Goal: Find specific fact: Find specific fact

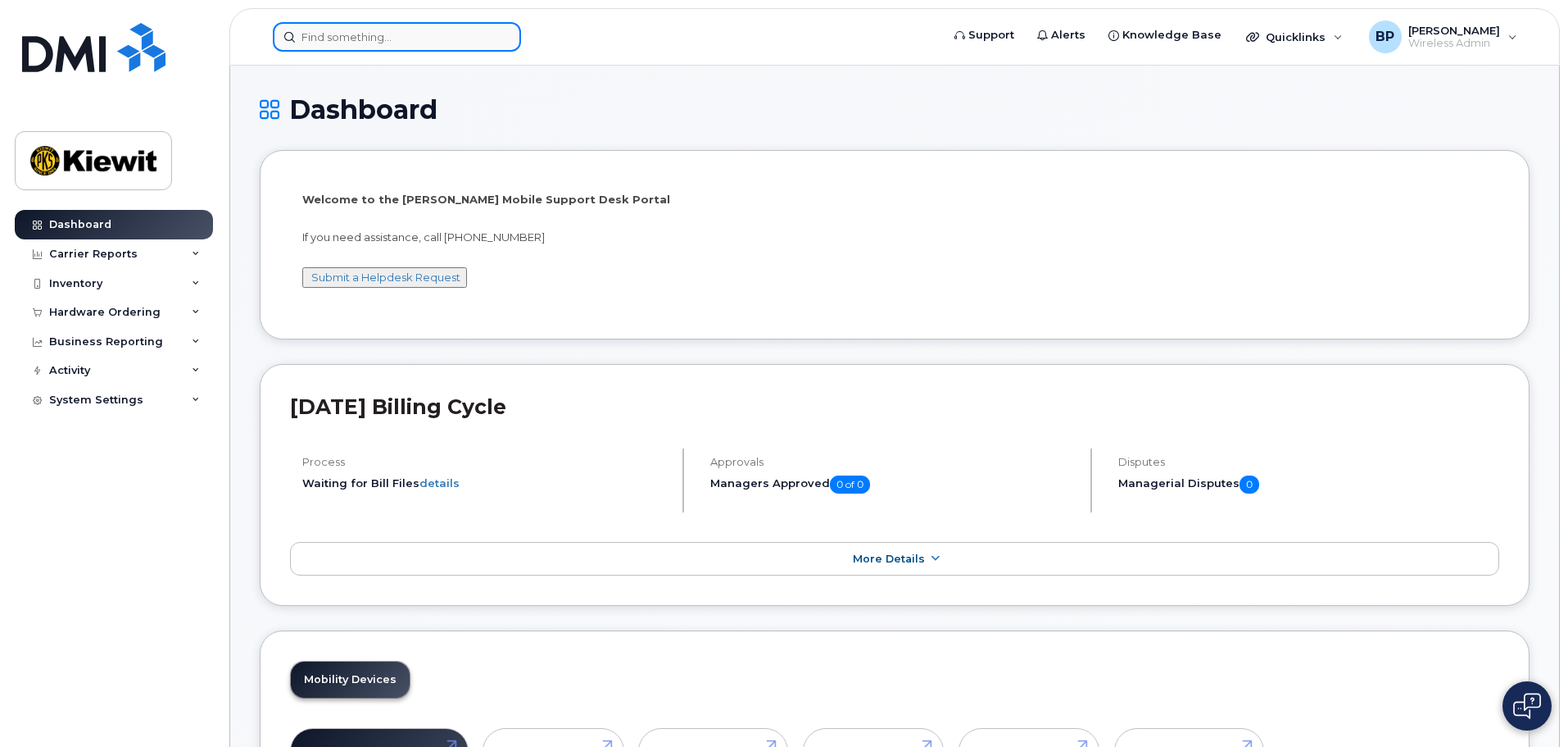
click at [310, 37] on input at bounding box center [397, 37] width 248 height 30
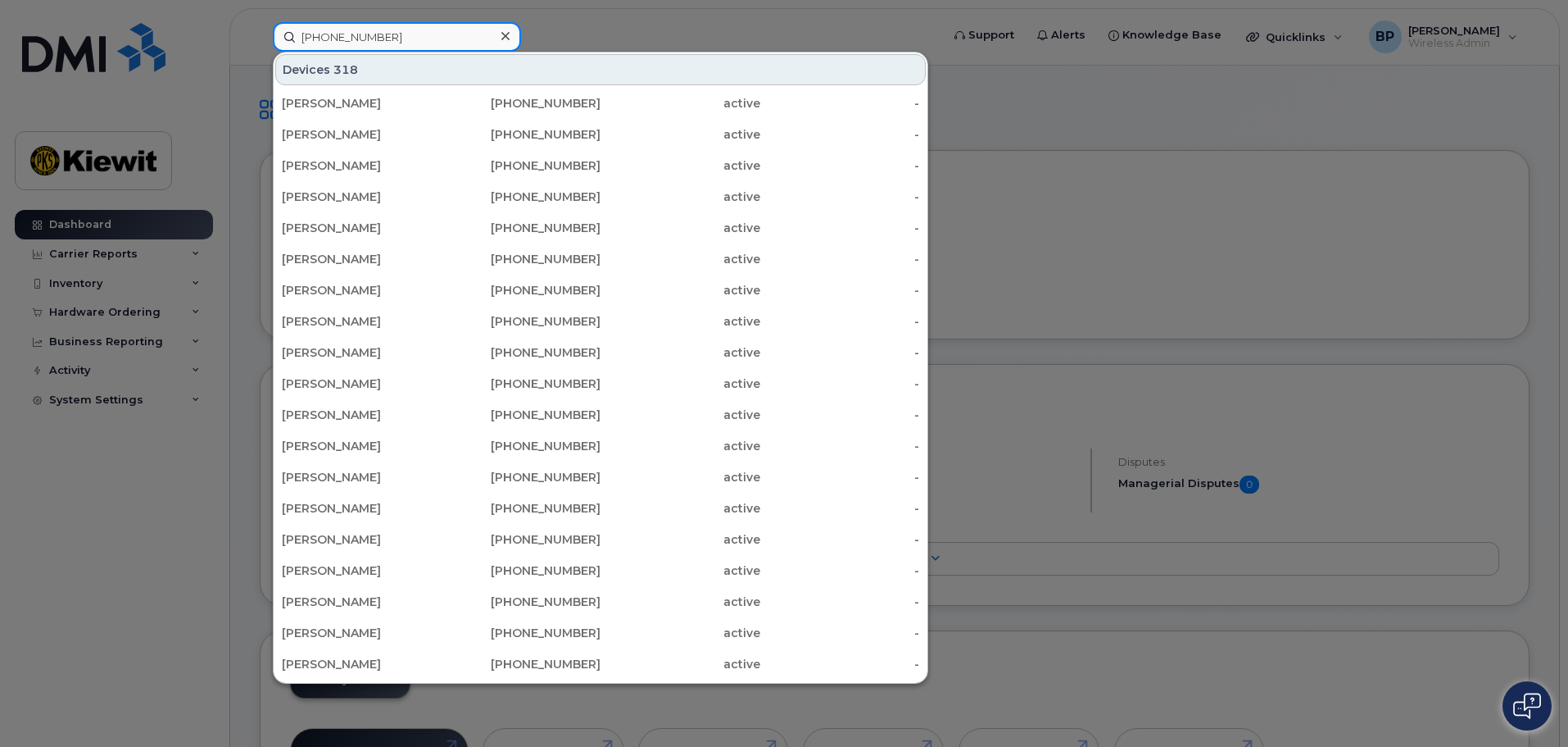
type input "[PHONE_NUMBER]"
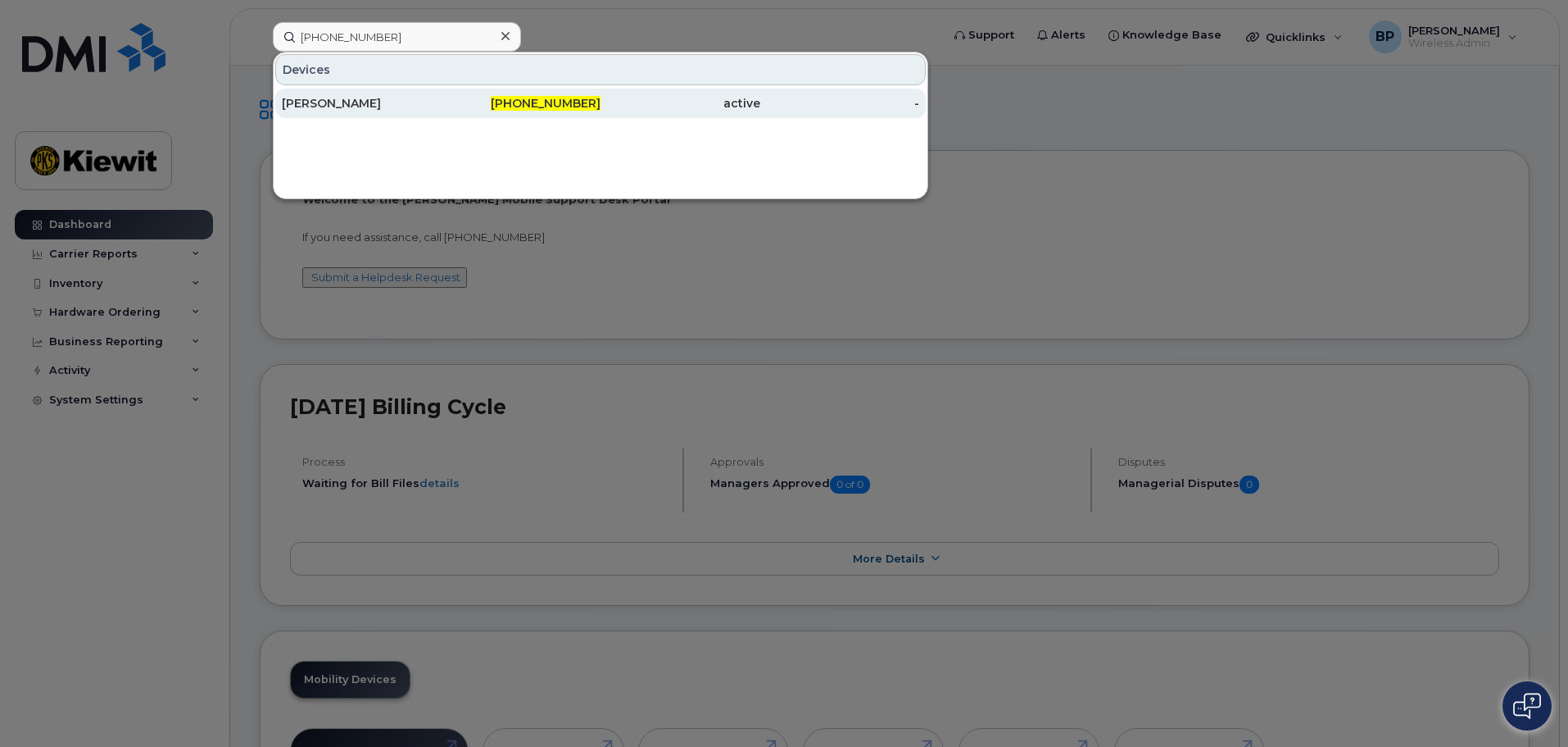
click at [333, 105] on div "[PERSON_NAME]" at bounding box center [361, 104] width 160 height 16
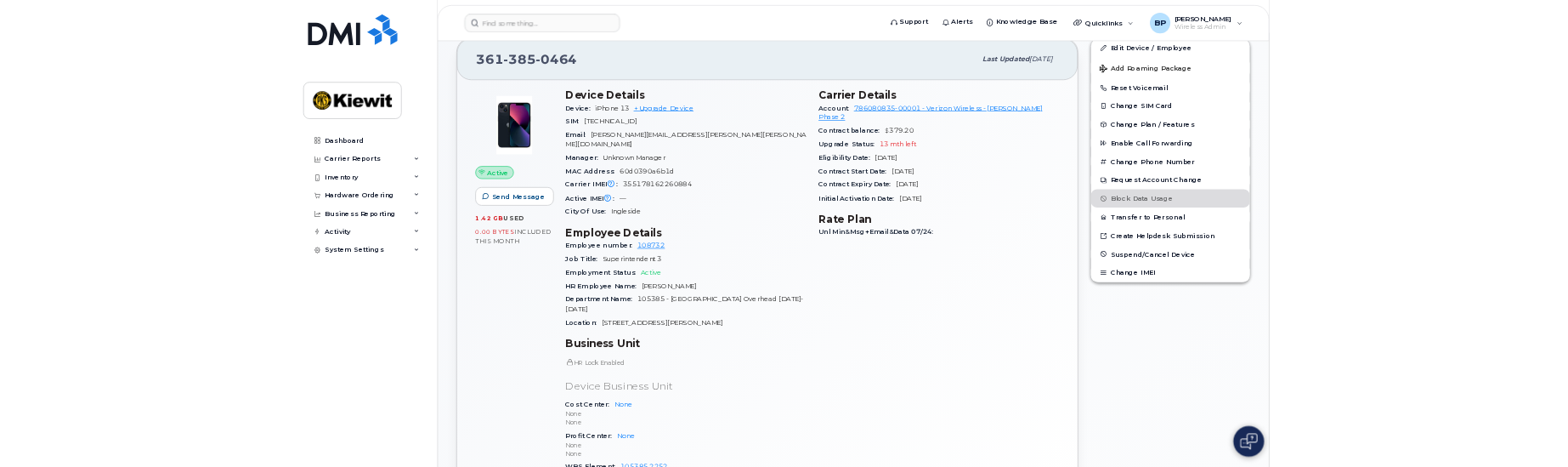
scroll to position [340, 0]
